Goal: Information Seeking & Learning: Find specific fact

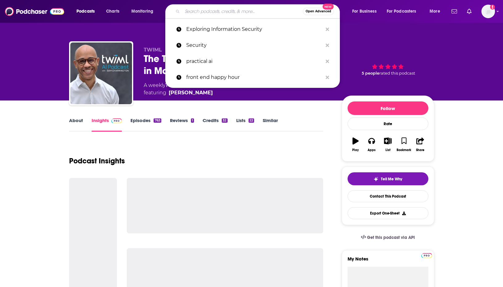
click at [216, 11] on input "Search podcasts, credits, & more..." at bounding box center [242, 11] width 121 height 10
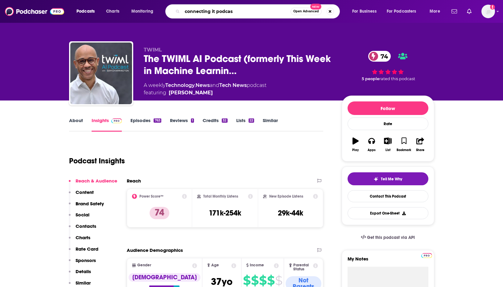
type input "connecting it podcast"
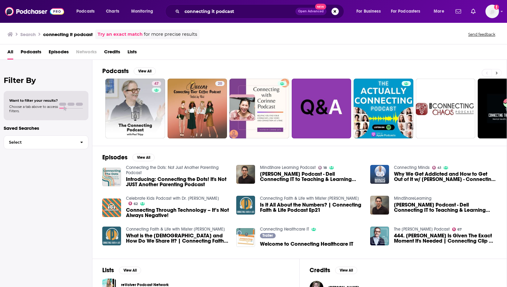
click at [500, 72] on button at bounding box center [497, 73] width 10 height 8
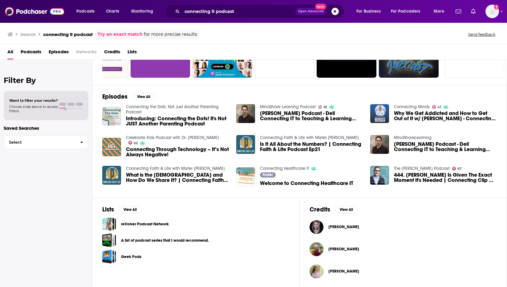
scroll to position [61, 0]
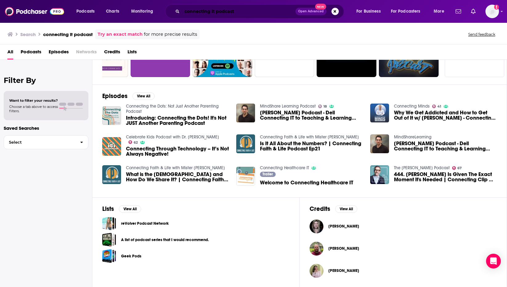
click at [248, 12] on input "connecting it podcast" at bounding box center [238, 11] width 113 height 10
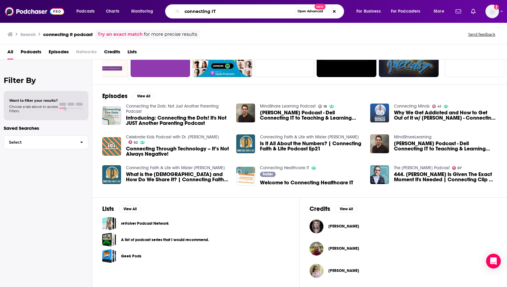
type input "connecting IT"
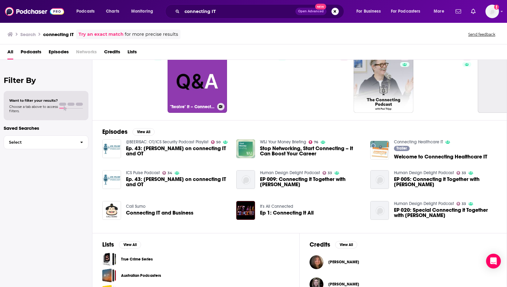
scroll to position [4, 0]
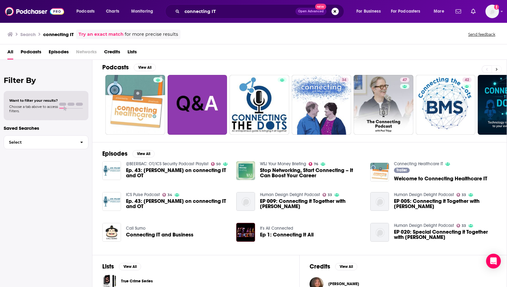
click at [496, 65] on div "Podcasts View All" at bounding box center [304, 69] width 405 height 11
click at [496, 69] on icon at bounding box center [497, 69] width 2 height 4
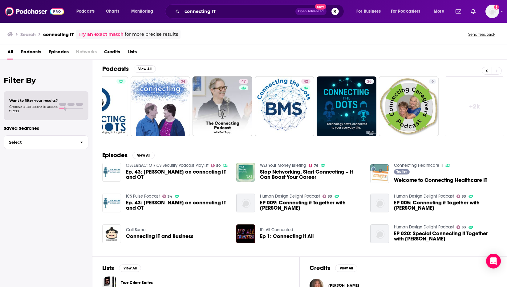
scroll to position [0, 0]
